Goal: Task Accomplishment & Management: Use online tool/utility

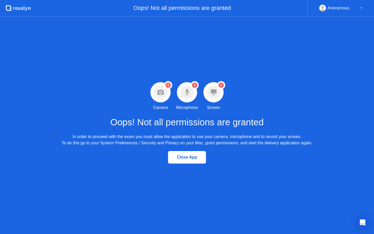
click at [157, 90] on circle at bounding box center [161, 92] width 14 height 14
click at [161, 111] on div "Oops! Not all permissions are granted In order to proceed with the exam you mus…" at bounding box center [187, 129] width 251 height 36
click at [160, 98] on circle at bounding box center [161, 92] width 14 height 14
click at [179, 99] on div at bounding box center [187, 92] width 20 height 20
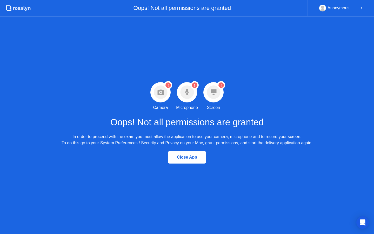
click at [179, 99] on div at bounding box center [187, 92] width 20 height 20
click at [217, 91] on circle at bounding box center [214, 92] width 14 height 14
click at [190, 154] on button "Close App" at bounding box center [187, 157] width 38 height 12
